Goal: Transaction & Acquisition: Purchase product/service

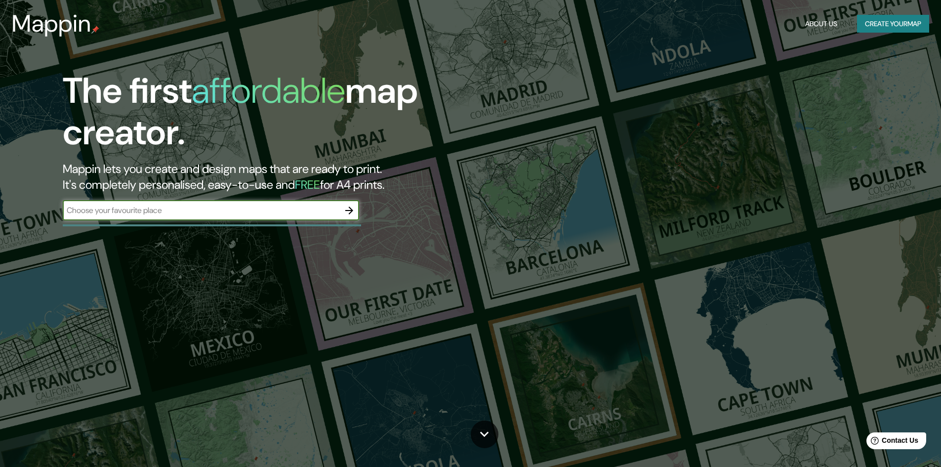
click at [174, 211] on input "text" at bounding box center [201, 209] width 277 height 11
type input "[GEOGRAPHIC_DATA]"
click at [347, 210] on icon "button" at bounding box center [349, 210] width 8 height 8
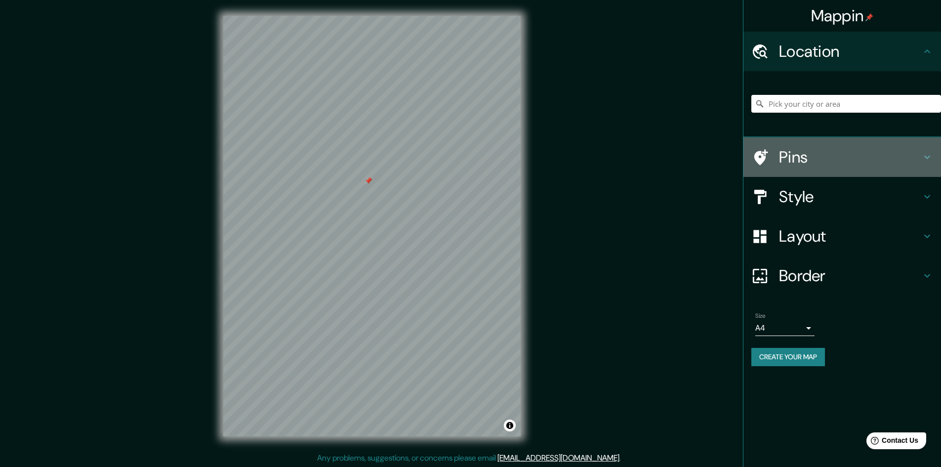
click at [859, 146] on div "Pins" at bounding box center [842, 157] width 198 height 40
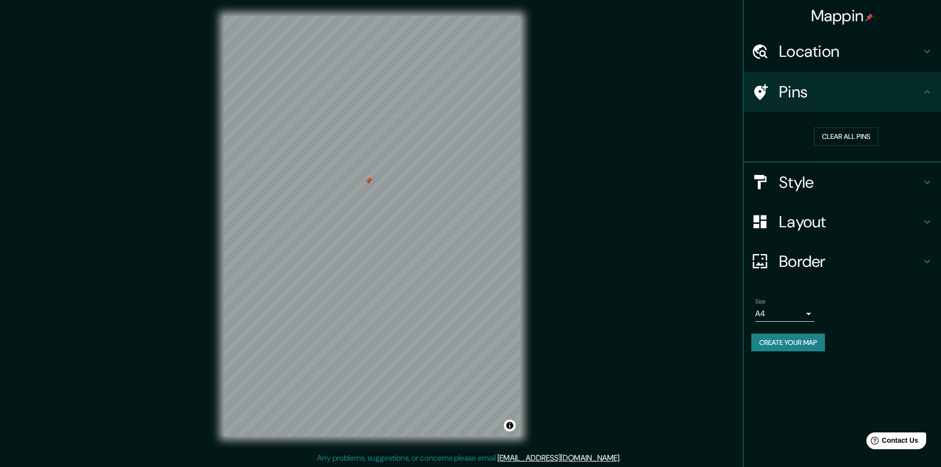
click at [845, 94] on h4 "Pins" at bounding box center [850, 92] width 142 height 20
click at [828, 60] on h4 "Location" at bounding box center [850, 51] width 142 height 20
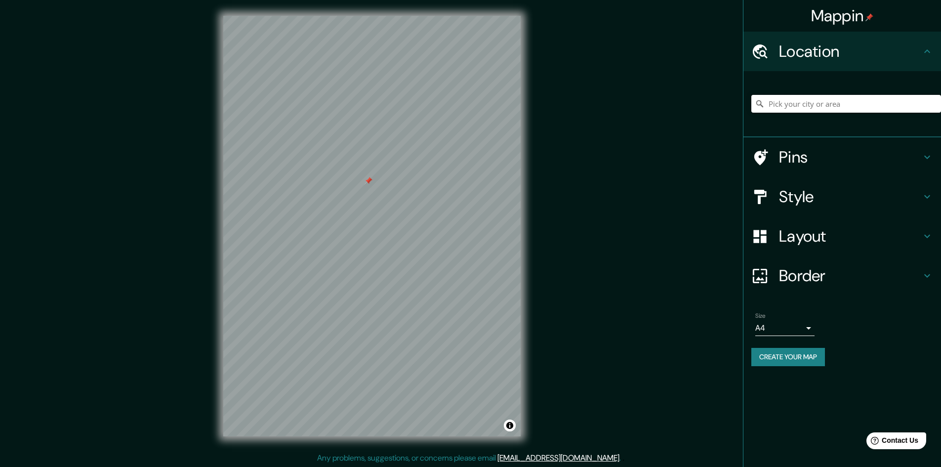
click at [816, 103] on input "Pick your city or area" at bounding box center [846, 104] width 190 height 18
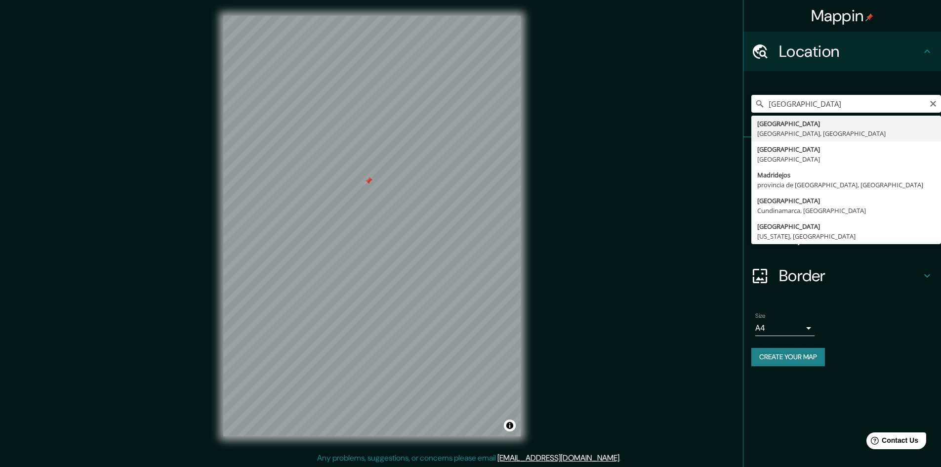
type input "[GEOGRAPHIC_DATA], [GEOGRAPHIC_DATA], [GEOGRAPHIC_DATA]"
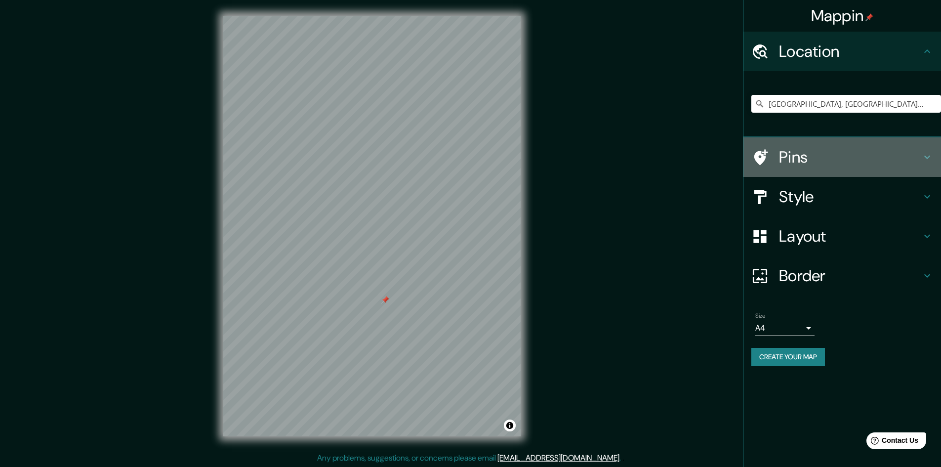
click at [811, 157] on h4 "Pins" at bounding box center [850, 157] width 142 height 20
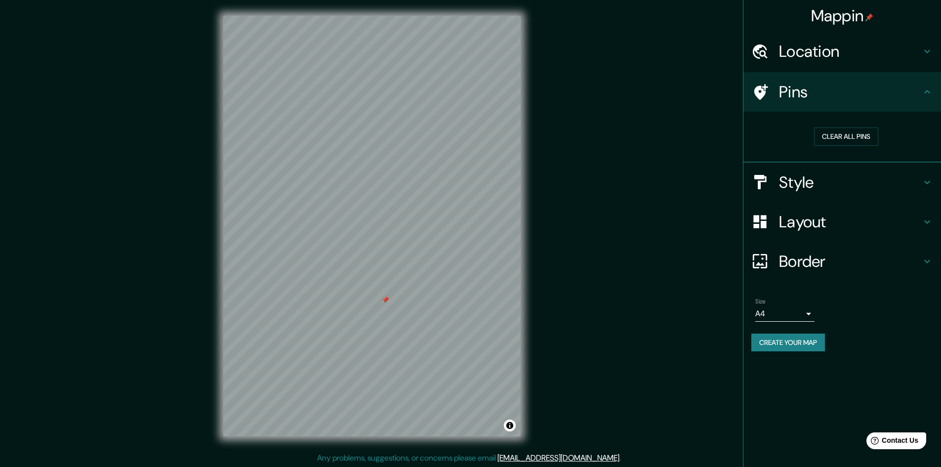
click at [814, 98] on h4 "Pins" at bounding box center [850, 92] width 142 height 20
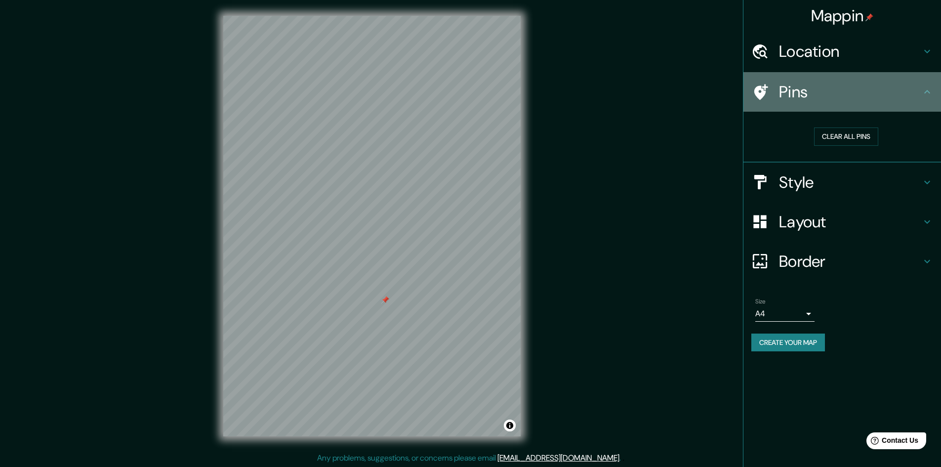
click at [764, 95] on icon at bounding box center [759, 91] width 17 height 17
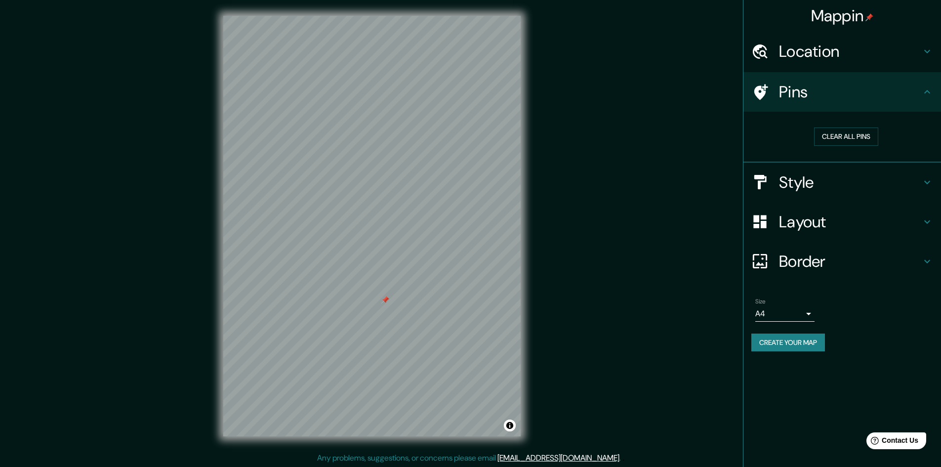
click at [798, 182] on h4 "Style" at bounding box center [850, 182] width 142 height 20
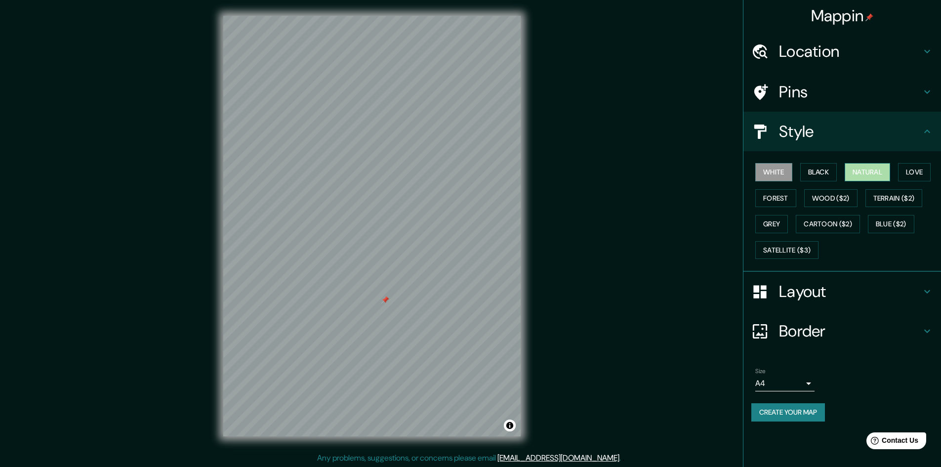
click at [869, 166] on button "Natural" at bounding box center [866, 172] width 45 height 18
click at [817, 168] on button "Black" at bounding box center [818, 172] width 37 height 18
click at [770, 171] on button "White" at bounding box center [773, 172] width 37 height 18
click at [919, 170] on button "Love" at bounding box center [914, 172] width 33 height 18
click at [782, 195] on button "Forest" at bounding box center [775, 198] width 41 height 18
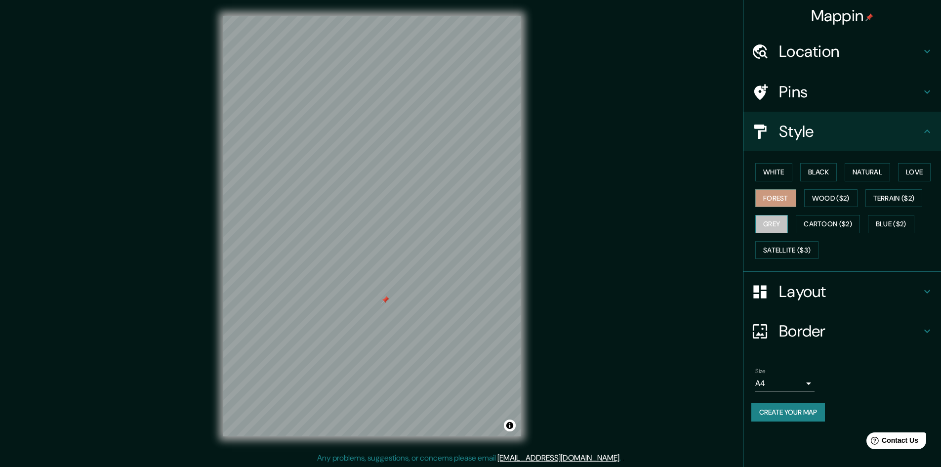
click at [779, 225] on button "Grey" at bounding box center [771, 224] width 33 height 18
click at [786, 172] on button "White" at bounding box center [773, 172] width 37 height 18
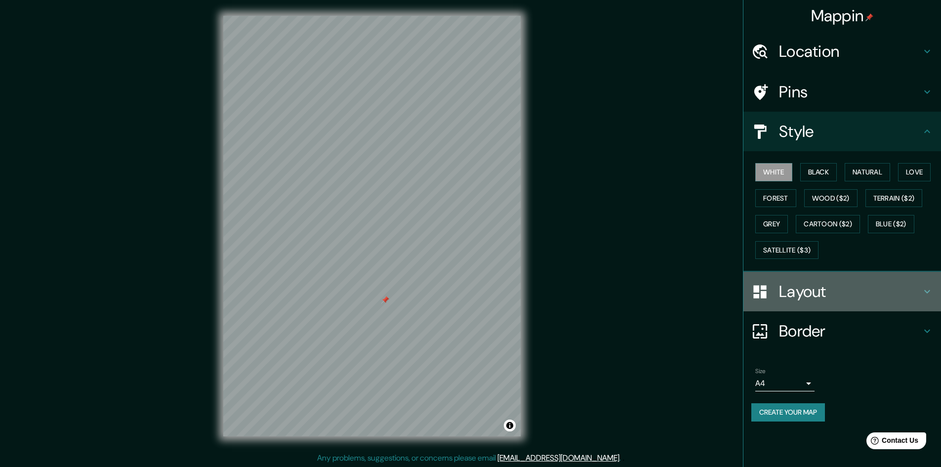
click at [821, 291] on h4 "Layout" at bounding box center [850, 291] width 142 height 20
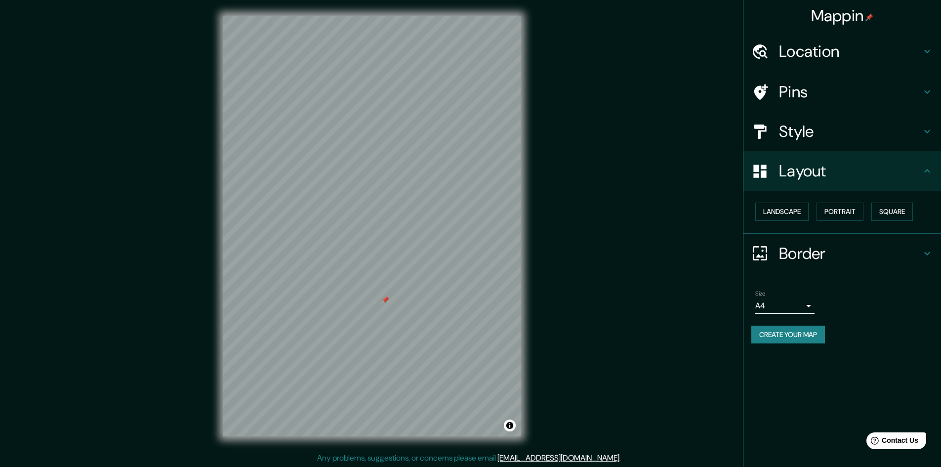
click at [809, 255] on h4 "Border" at bounding box center [850, 253] width 142 height 20
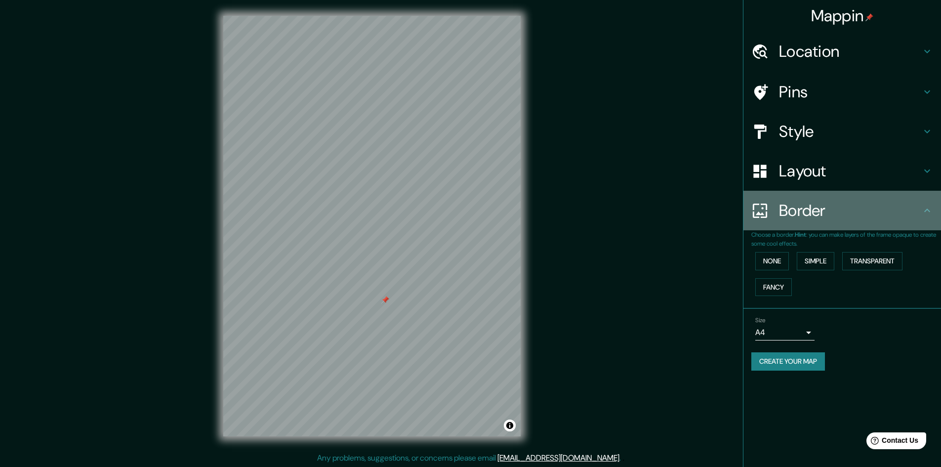
click at [808, 217] on h4 "Border" at bounding box center [850, 210] width 142 height 20
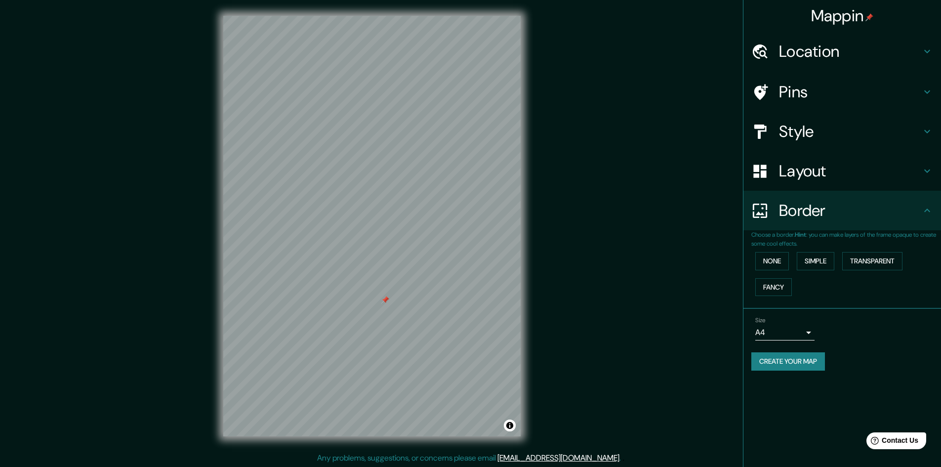
click at [803, 93] on h4 "Pins" at bounding box center [850, 92] width 142 height 20
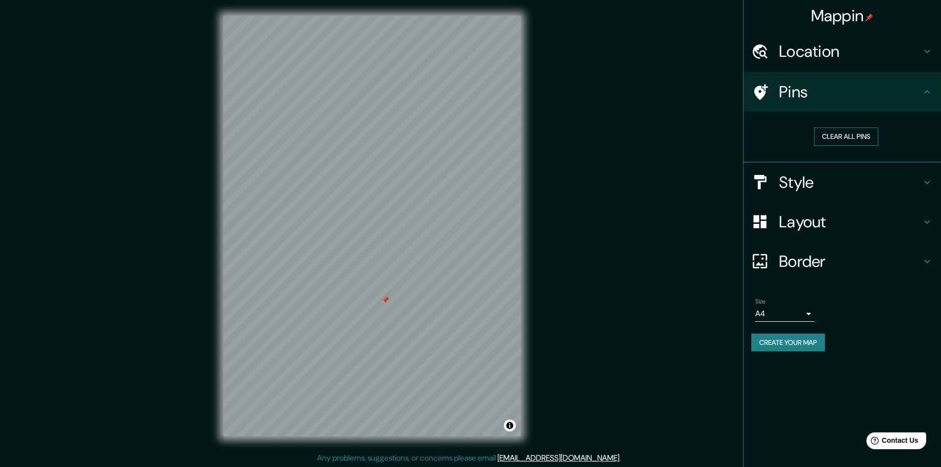
click at [835, 131] on button "Clear all pins" at bounding box center [846, 136] width 64 height 18
click at [763, 91] on icon at bounding box center [761, 92] width 14 height 16
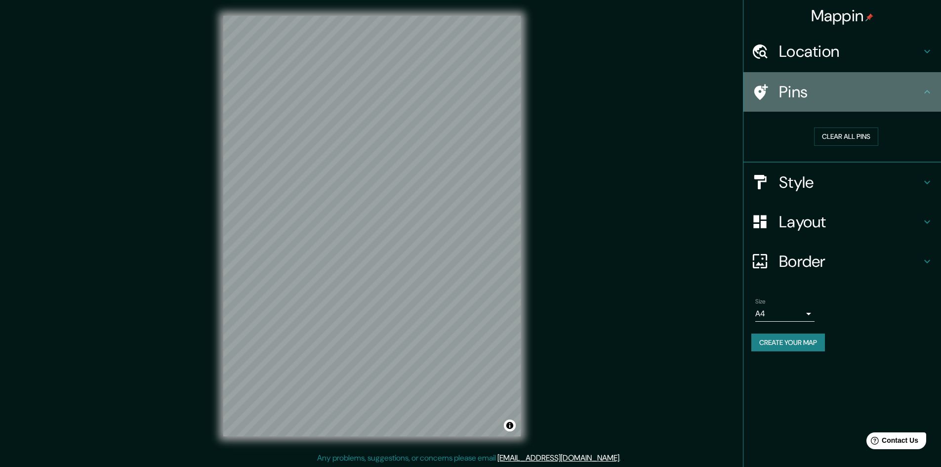
click at [763, 91] on icon at bounding box center [761, 92] width 14 height 16
click at [763, 92] on icon at bounding box center [761, 92] width 14 height 16
